Goal: Feedback & Contribution: Contribute content

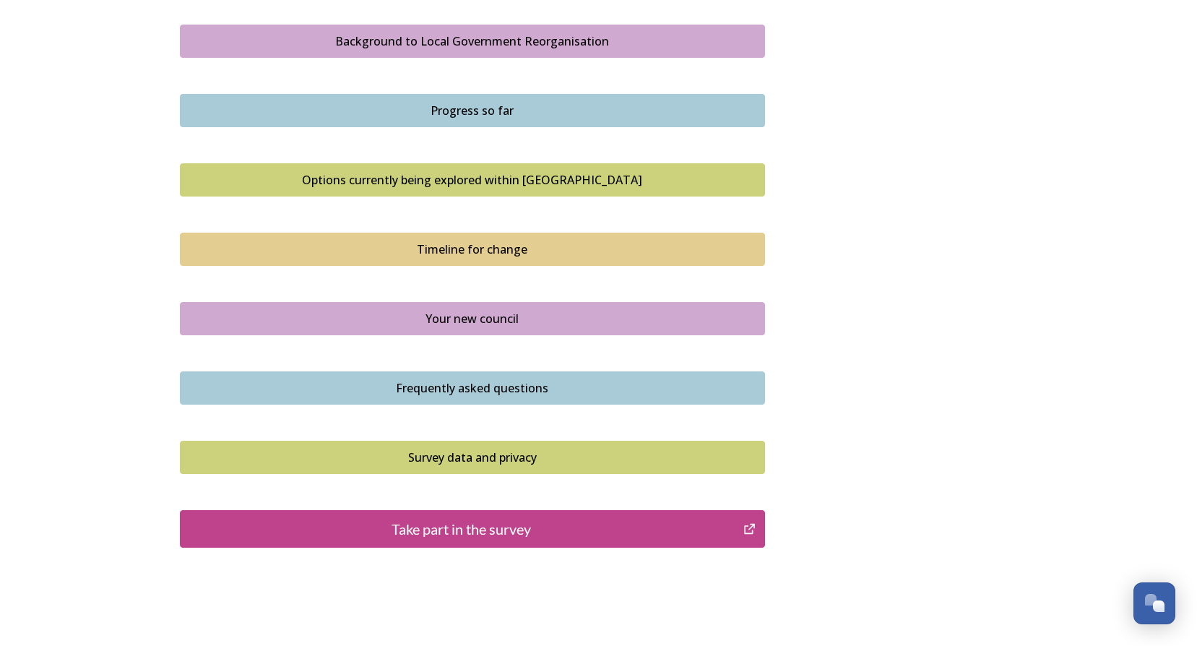
scroll to position [867, 0]
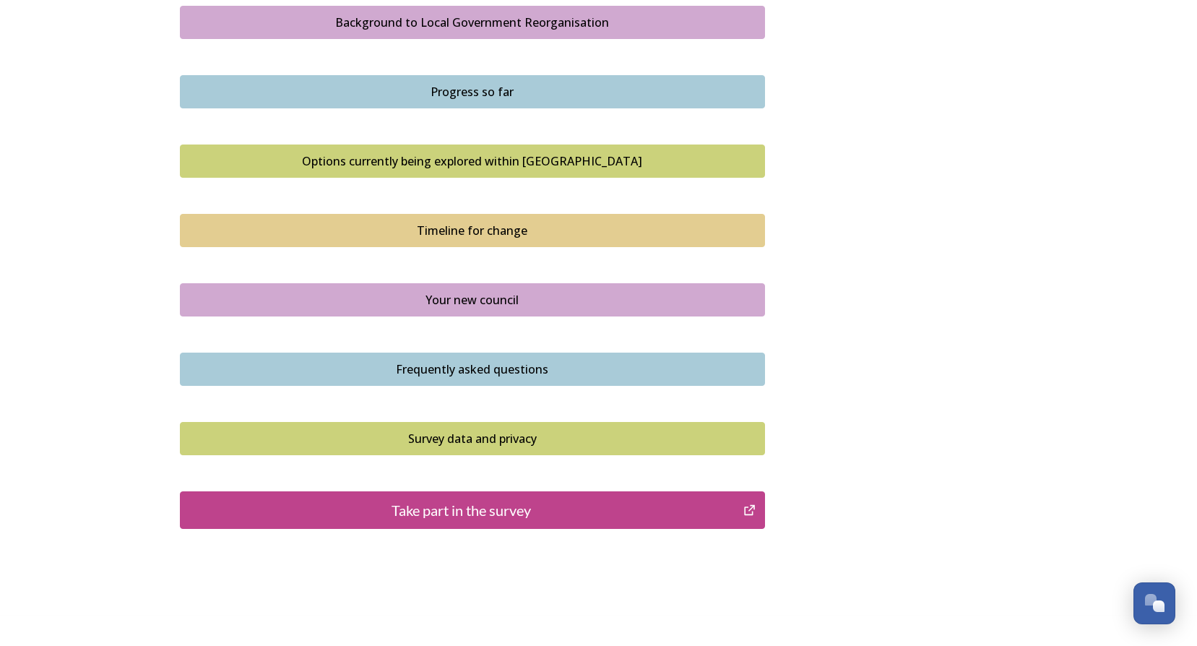
click at [462, 509] on div "Take part in the survey" at bounding box center [462, 510] width 548 height 22
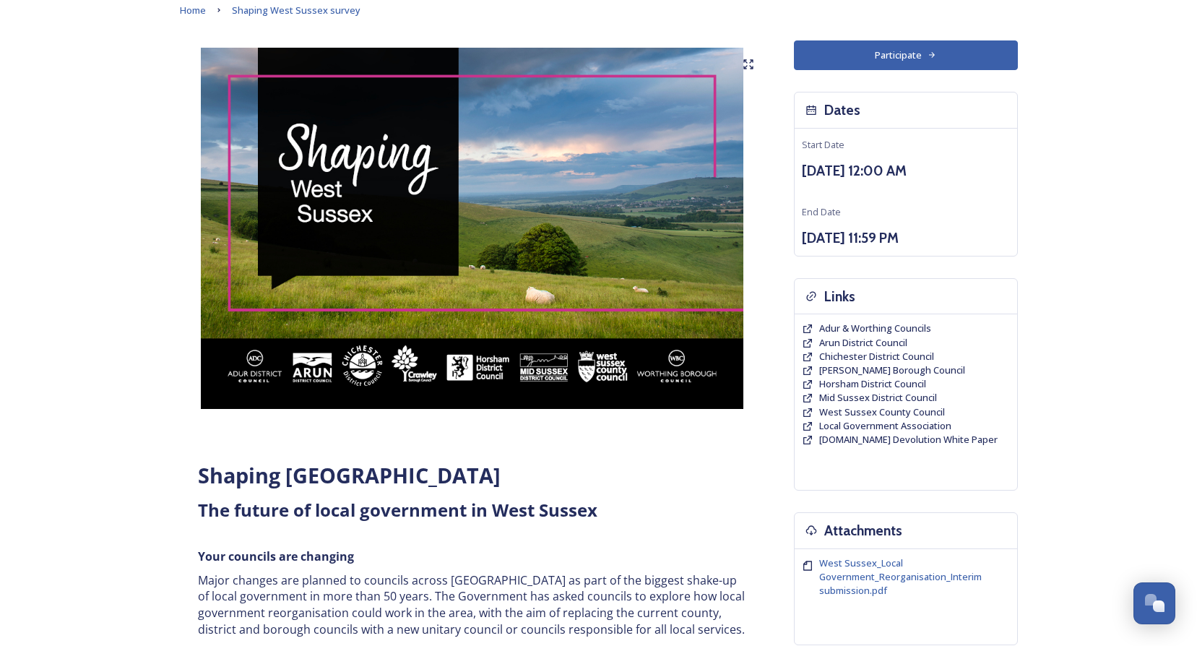
scroll to position [0, 0]
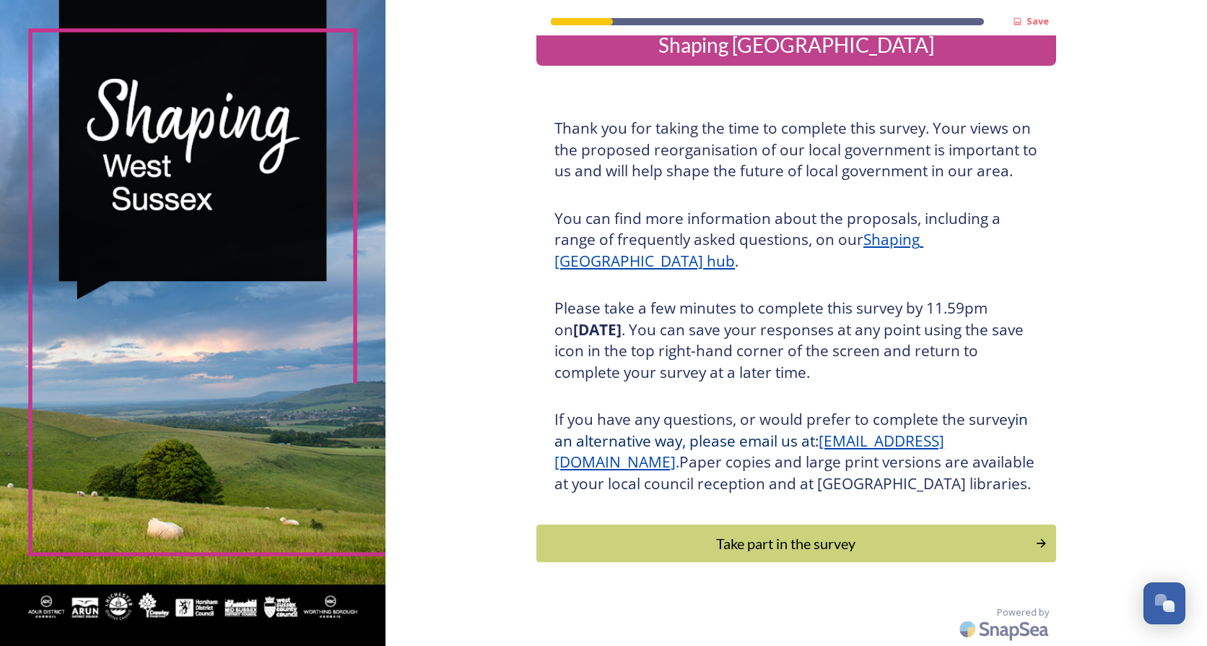
scroll to position [48, 0]
click at [829, 554] on div "Take part in the survey" at bounding box center [786, 543] width 488 height 22
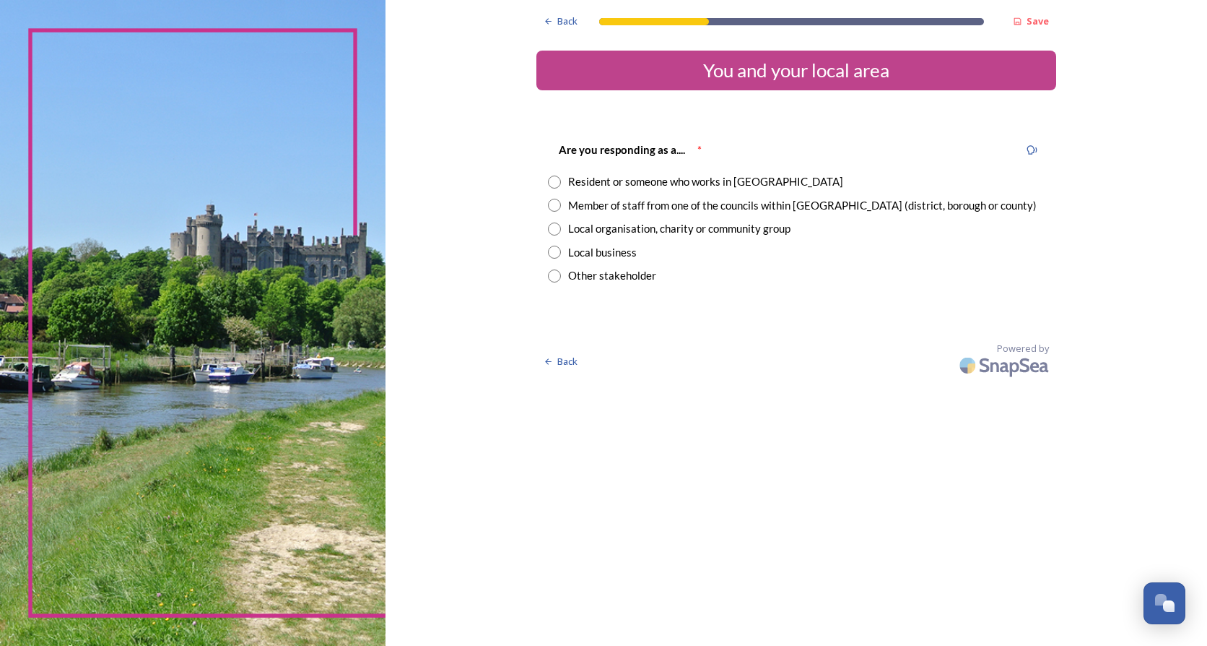
click at [558, 209] on input "radio" at bounding box center [554, 205] width 13 height 13
radio input "true"
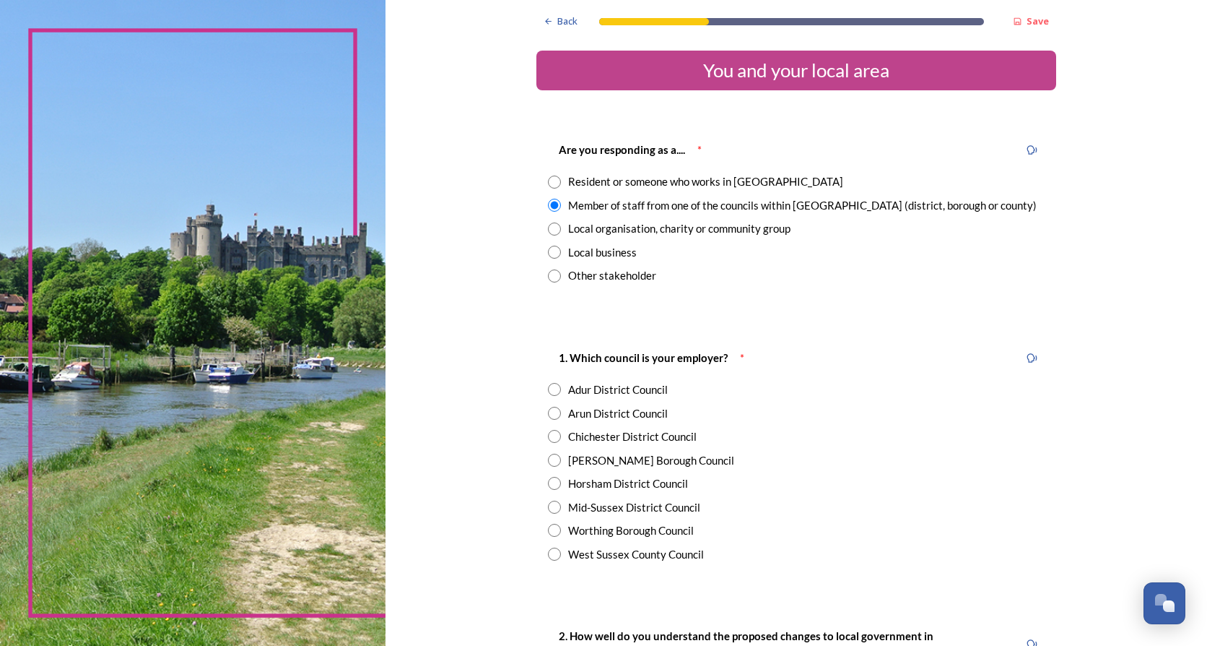
click at [551, 411] on input "radio" at bounding box center [554, 413] width 13 height 13
radio input "true"
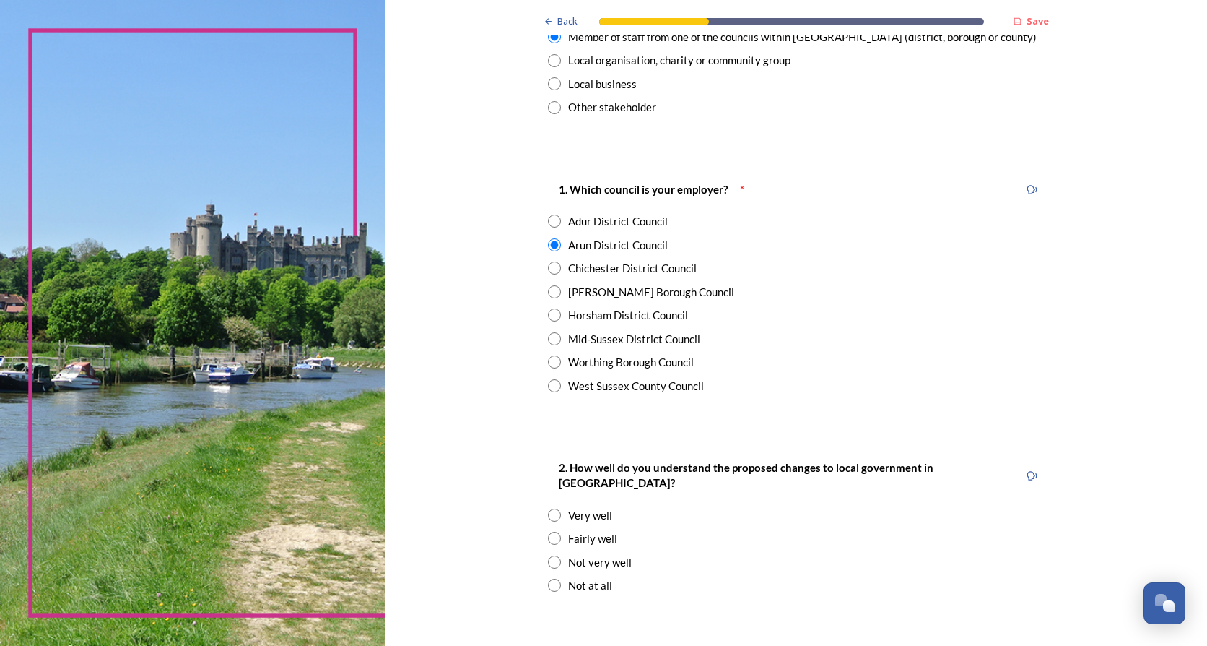
scroll to position [217, 0]
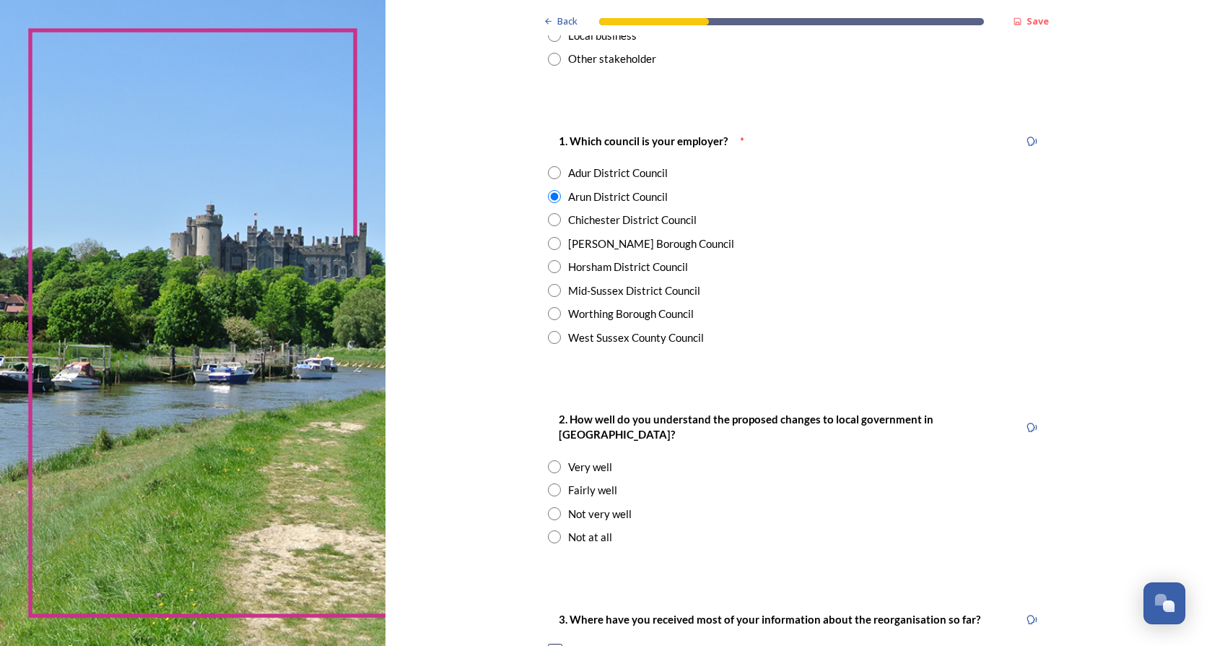
click at [549, 483] on input "radio" at bounding box center [554, 489] width 13 height 13
radio input "true"
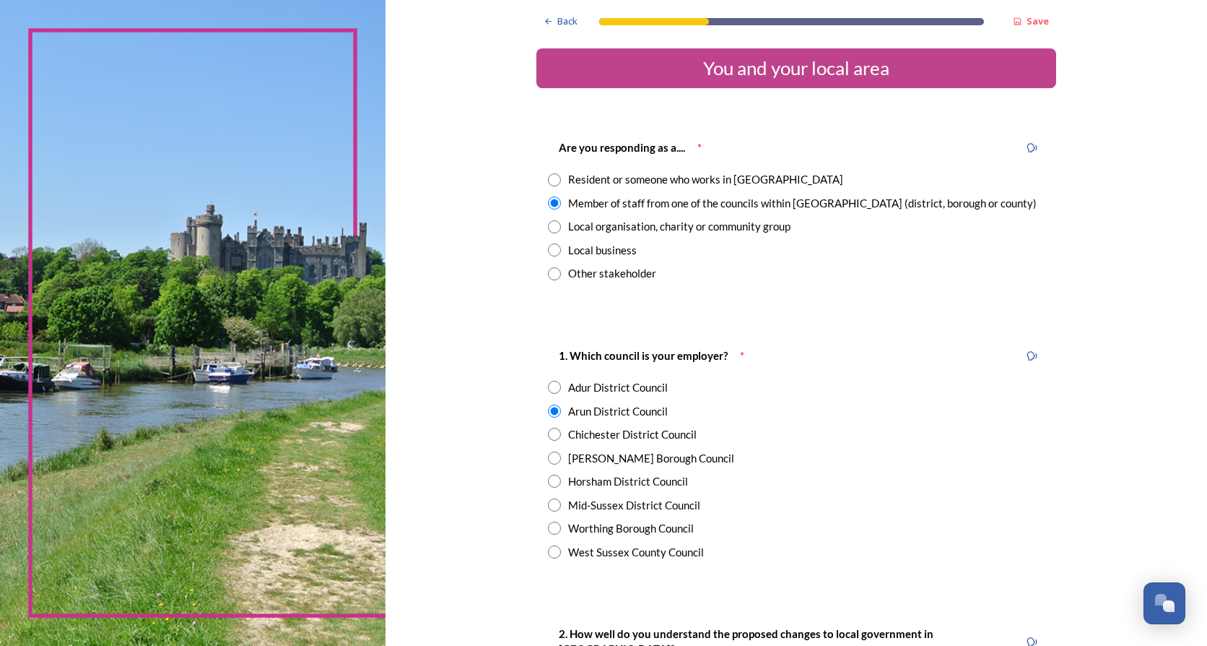
scroll to position [0, 0]
